Goal: Task Accomplishment & Management: Manage account settings

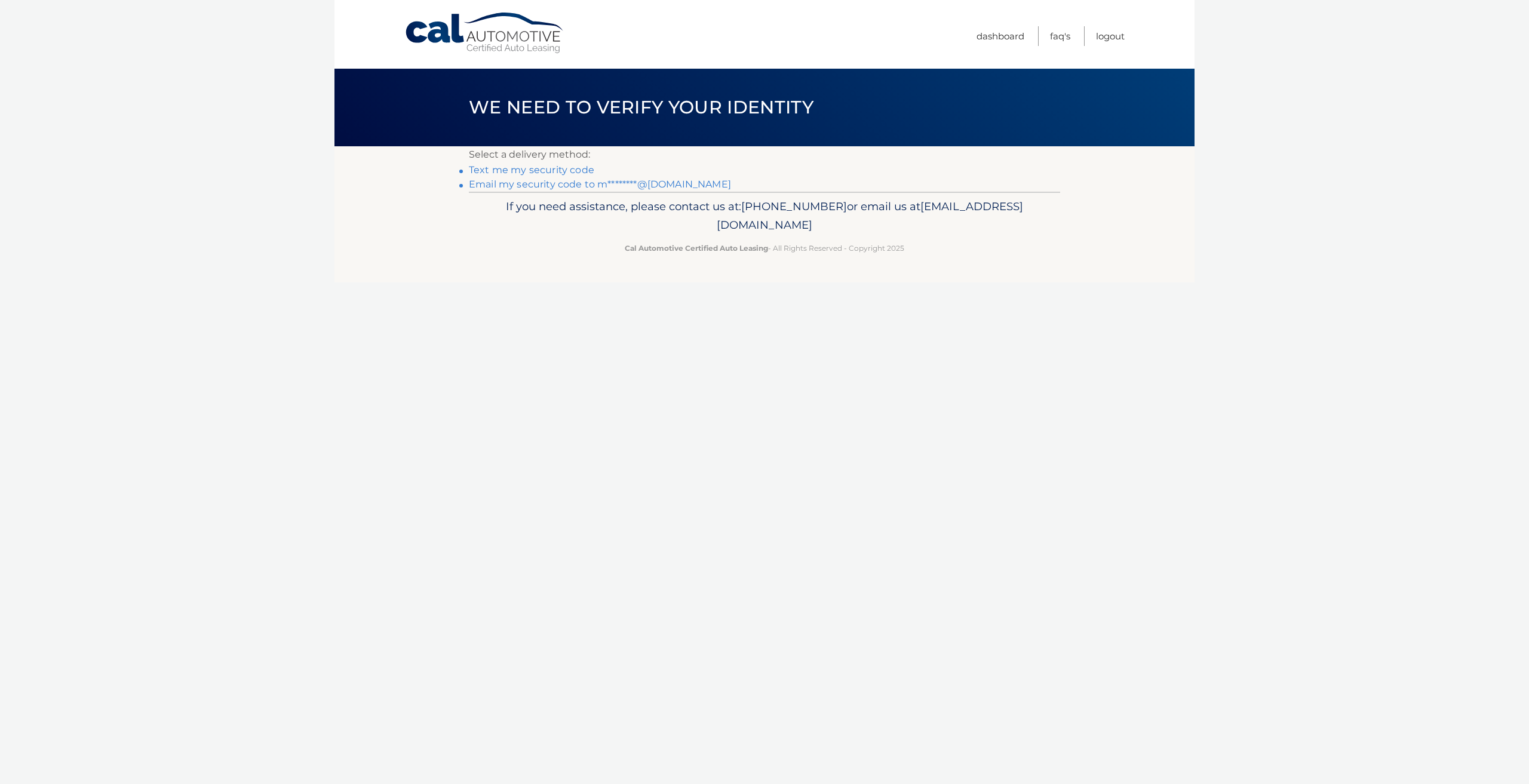
click at [543, 184] on link "Email my security code to m********@gmail.com" at bounding box center [600, 184] width 262 height 11
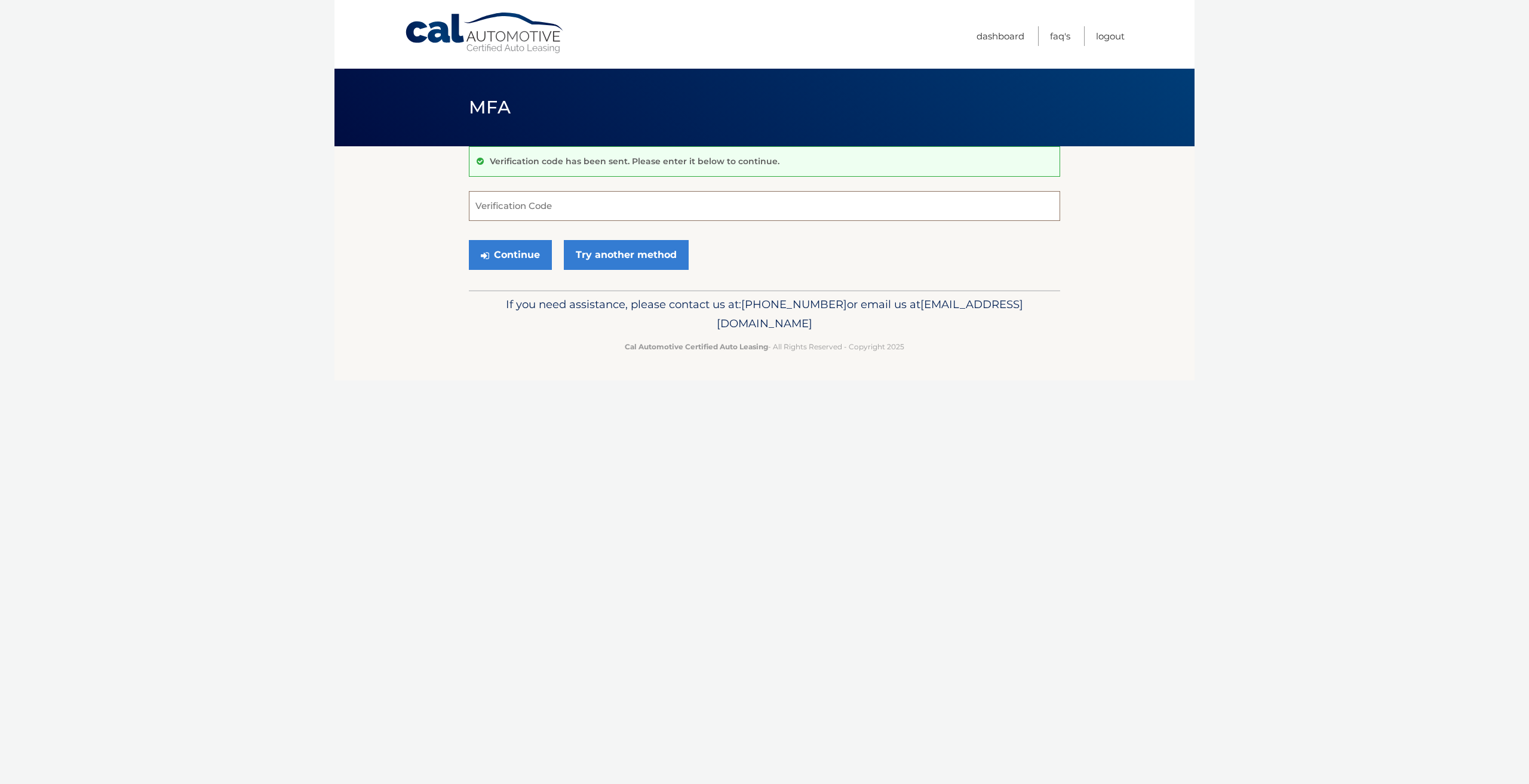
paste input "291613"
type input "291613"
click at [515, 262] on button "Continue" at bounding box center [511, 255] width 83 height 30
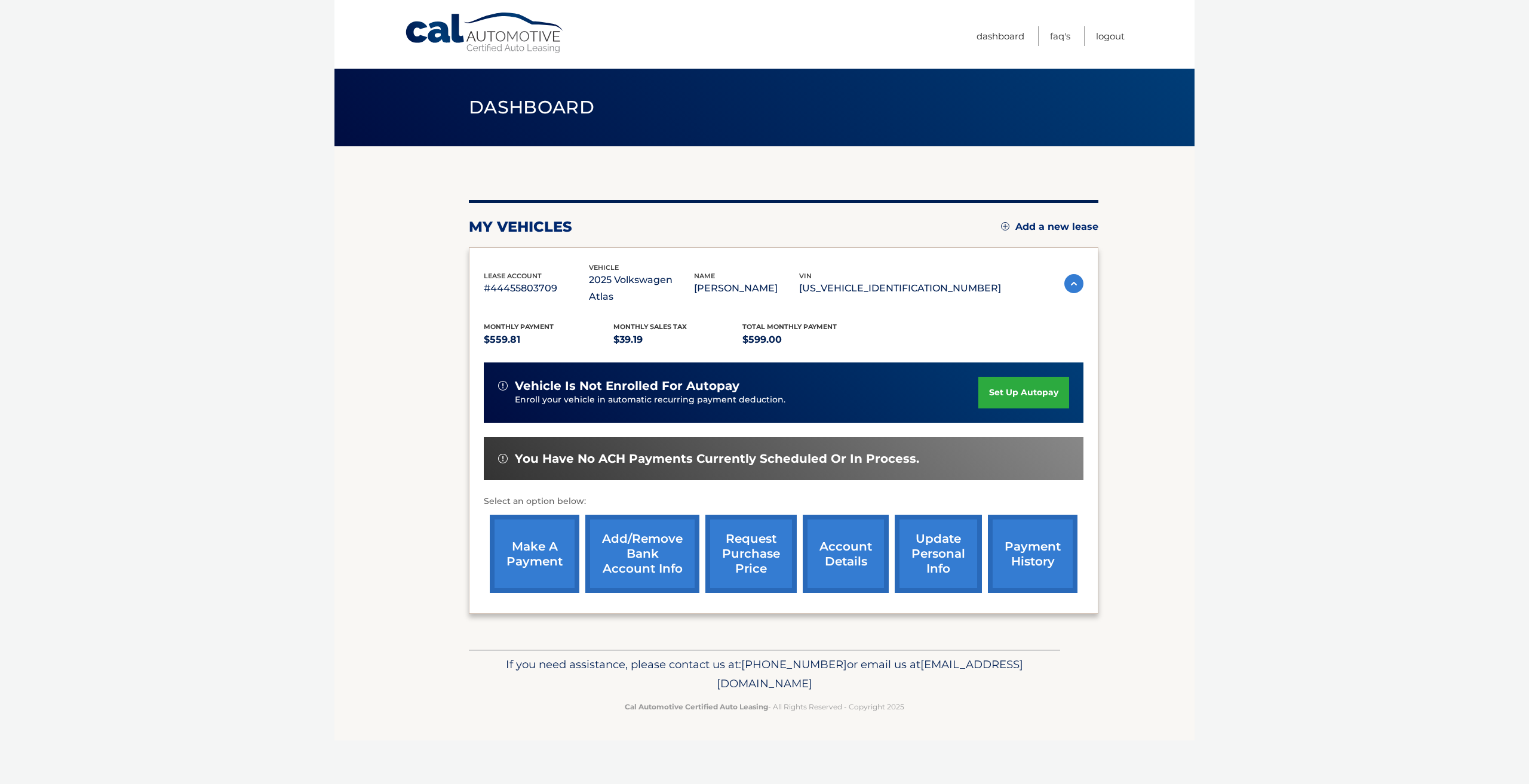
click at [839, 541] on link "account details" at bounding box center [845, 554] width 86 height 78
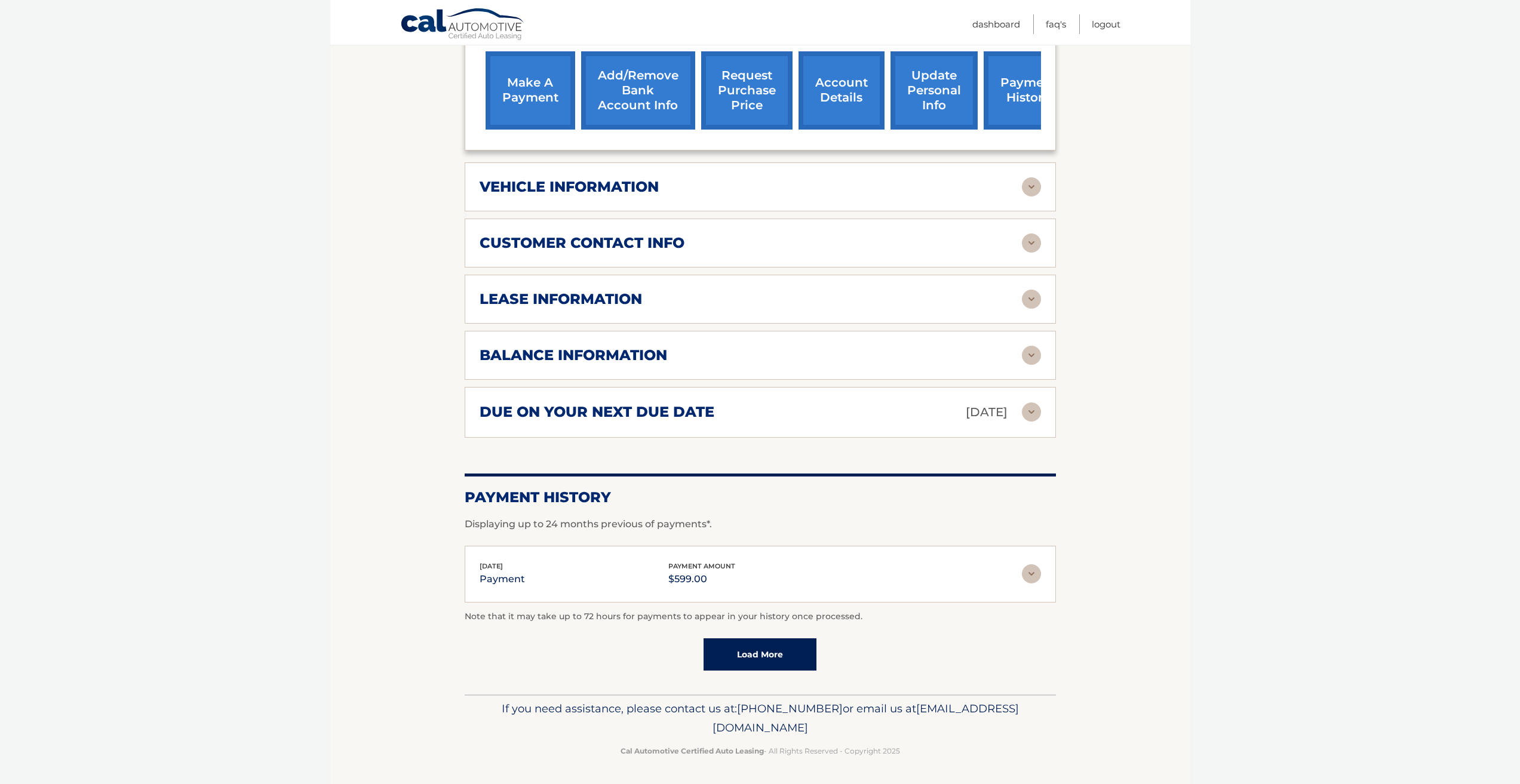
scroll to position [480, 0]
click at [657, 414] on h2 "due on your next due date" at bounding box center [597, 411] width 235 height 18
